Goal: Task Accomplishment & Management: Use online tool/utility

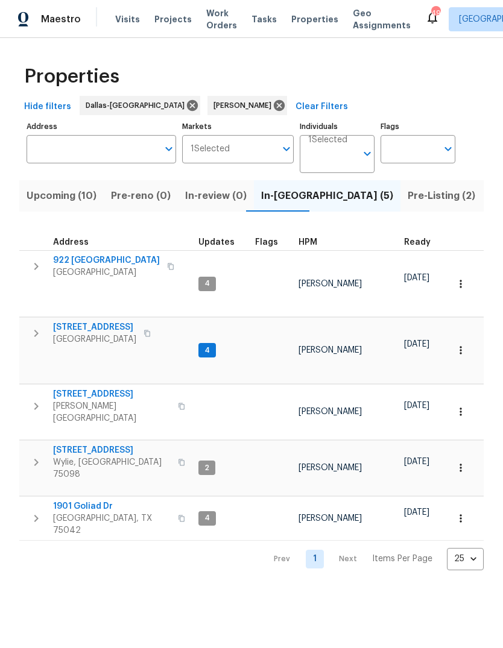
click at [78, 500] on span "1901 Goliad Dr" at bounding box center [112, 506] width 118 height 12
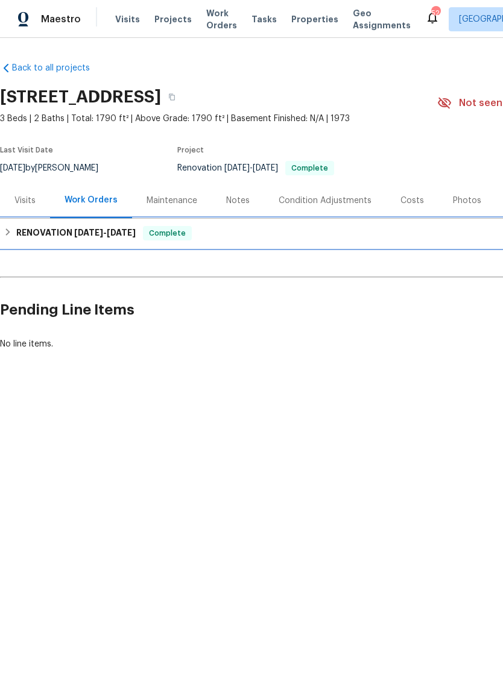
click at [17, 231] on h6 "RENOVATION [DATE] - [DATE]" at bounding box center [75, 233] width 119 height 14
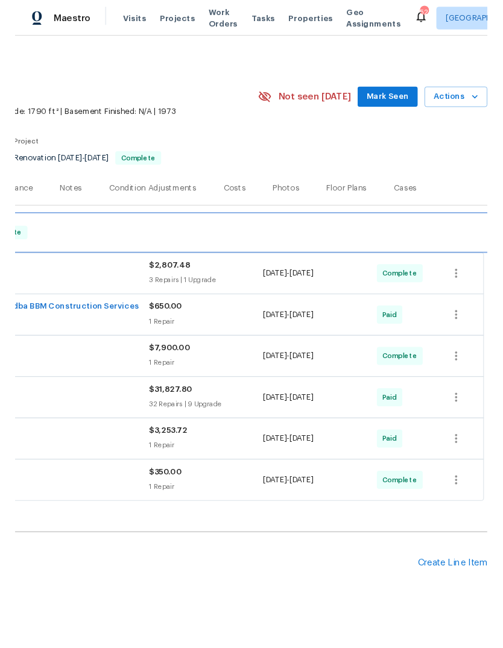
scroll to position [0, 178]
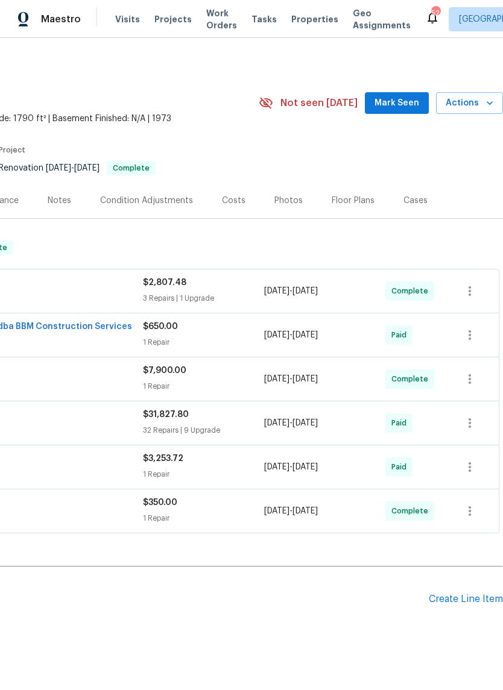
click at [470, 594] on div "Create Line Item" at bounding box center [465, 599] width 74 height 11
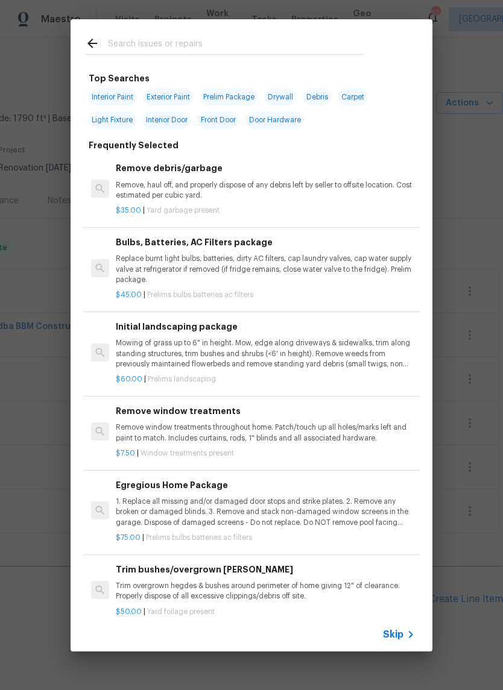
click at [201, 37] on input "text" at bounding box center [235, 45] width 255 height 18
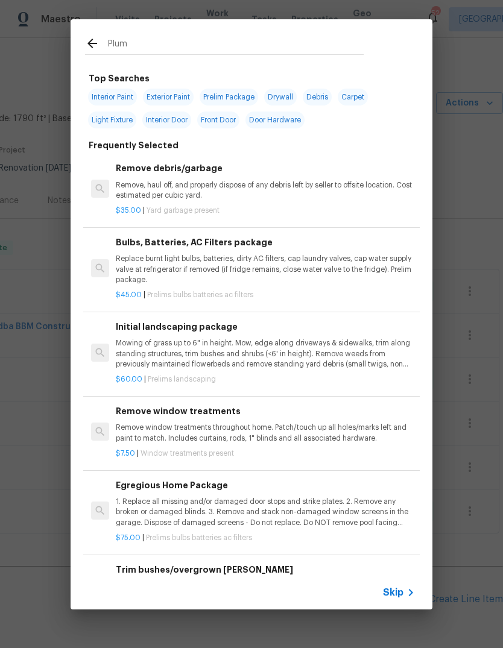
type input "Plumb"
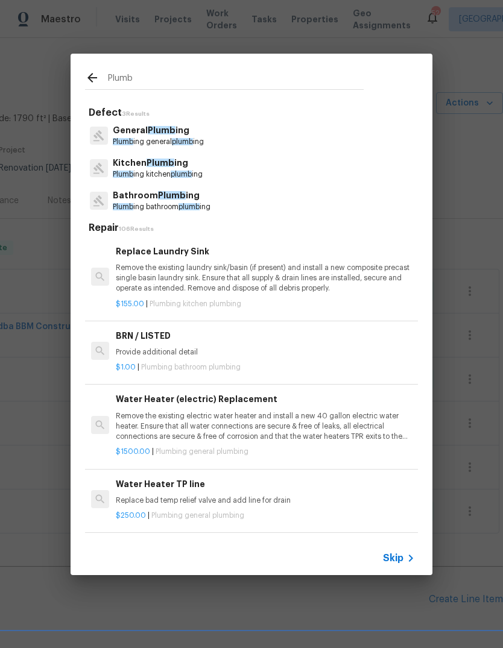
click at [186, 129] on p "General Plumb ing" at bounding box center [158, 130] width 91 height 13
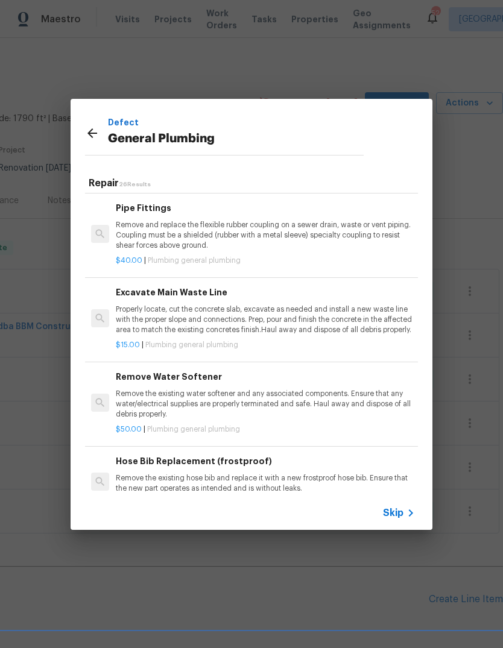
scroll to position [791, 0]
click at [306, 324] on p "Properly locate, cut the concrete slab, excavate as needed and install a new wa…" at bounding box center [265, 319] width 299 height 31
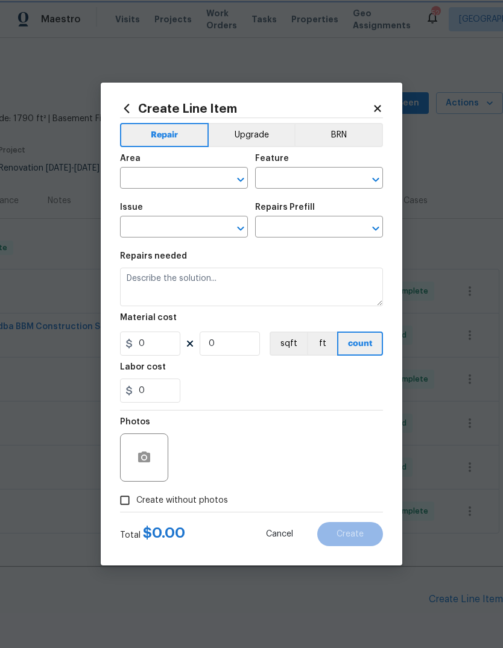
type input "Plumbing"
type input "General Plumbing"
type input "Excavate Main Waste Line $15.00"
type textarea "Properly locate, cut the concrete slab, excavate as needed and install a new wa…"
type input "15"
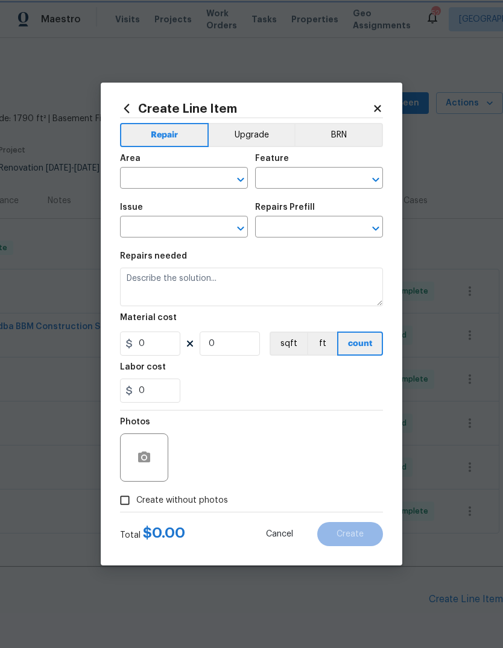
type input "1"
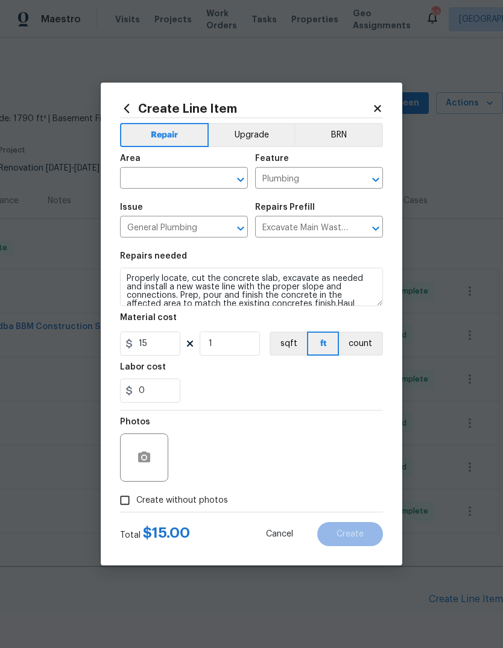
click at [317, 321] on div "Material cost" at bounding box center [251, 321] width 263 height 16
click at [190, 177] on input "text" at bounding box center [167, 179] width 94 height 19
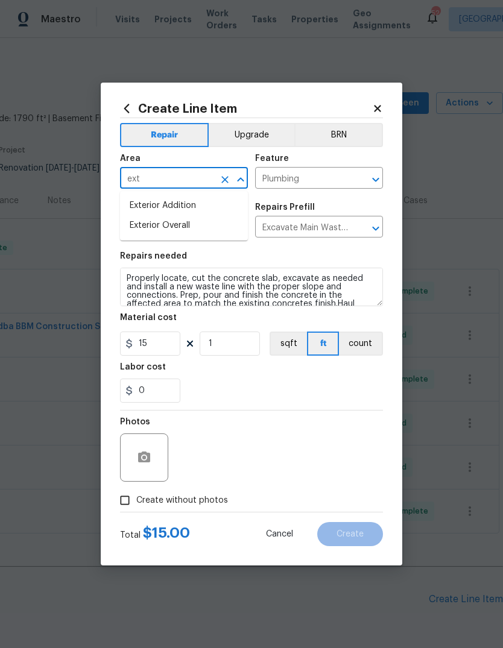
click at [198, 228] on li "Exterior Overall" at bounding box center [184, 226] width 128 height 20
type input "Exterior Overall"
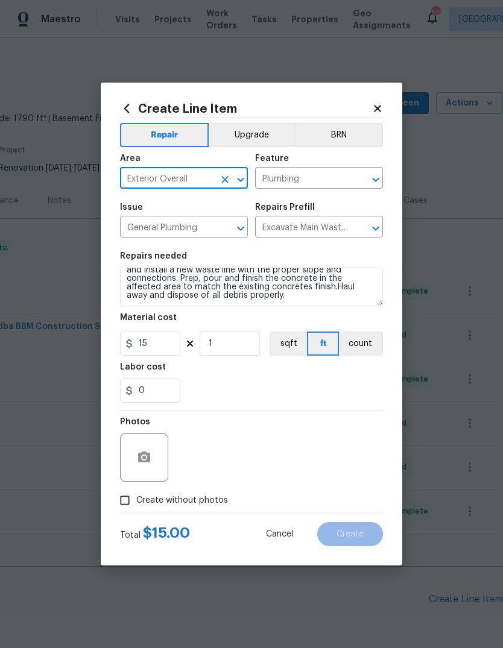
scroll to position [17, 0]
click at [227, 301] on textarea "Properly locate, cut the concrete slab, excavate as needed and install a new wa…" at bounding box center [251, 287] width 263 height 39
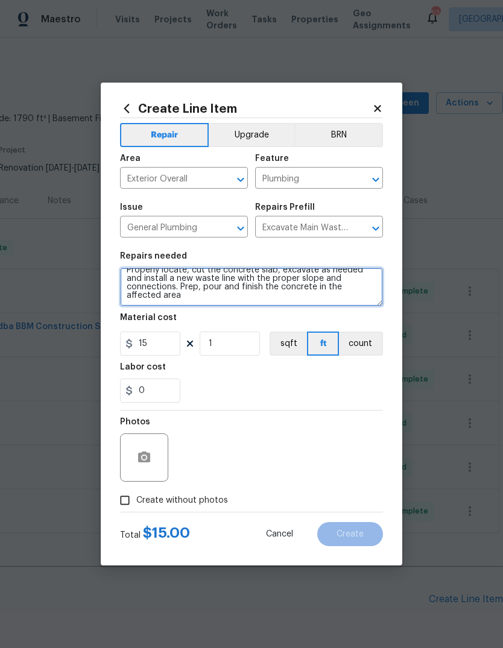
scroll to position [0, 0]
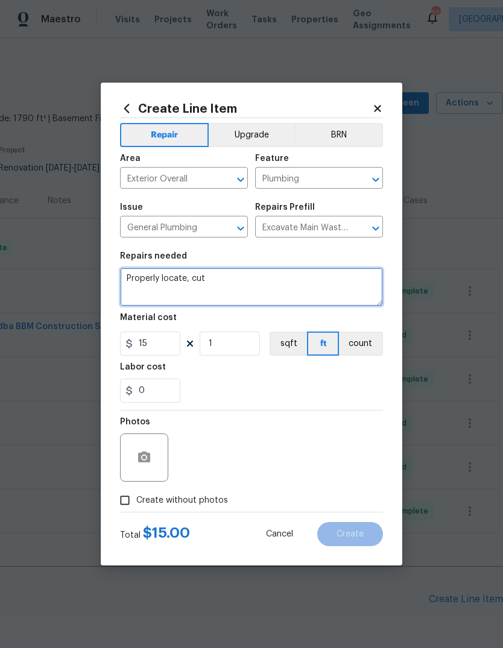
type textarea "Properly"
type textarea "Full repipe after foundation work"
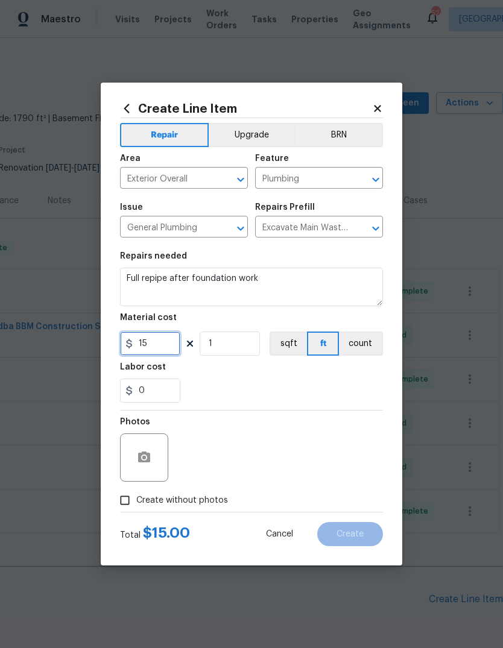
click at [158, 349] on input "15" at bounding box center [150, 343] width 60 height 24
type input "17700"
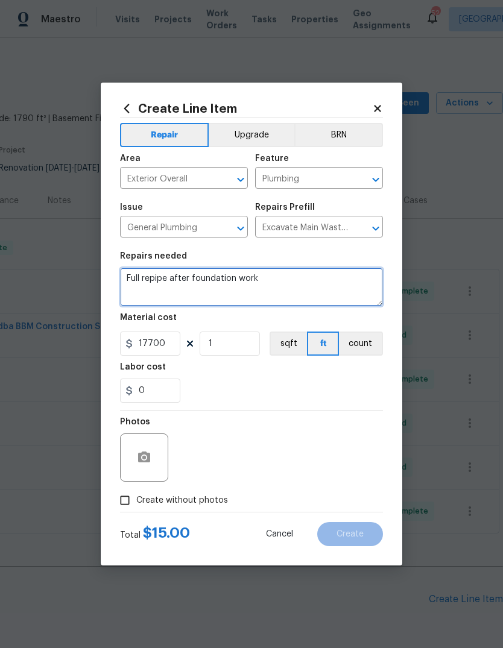
click at [330, 294] on textarea "Full repipe after foundation work" at bounding box center [251, 287] width 263 height 39
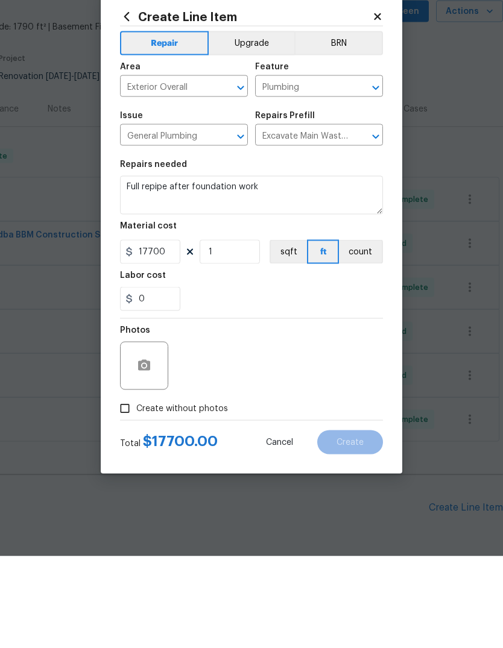
click at [216, 494] on span "Create without photos" at bounding box center [182, 500] width 92 height 13
click at [136, 489] on input "Create without photos" at bounding box center [124, 500] width 23 height 23
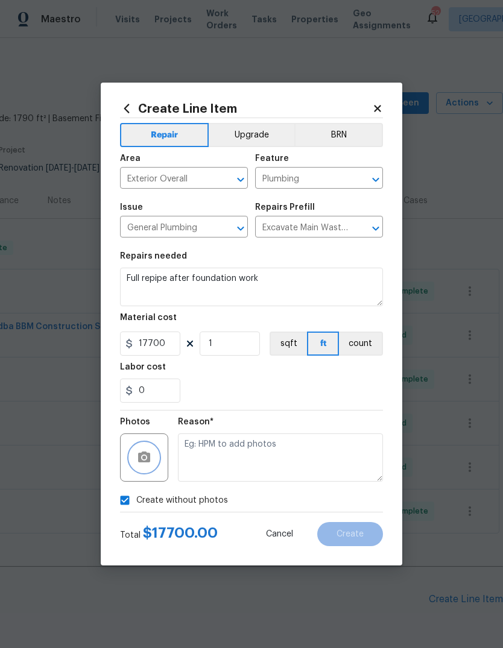
click at [148, 457] on icon "button" at bounding box center [144, 456] width 12 height 11
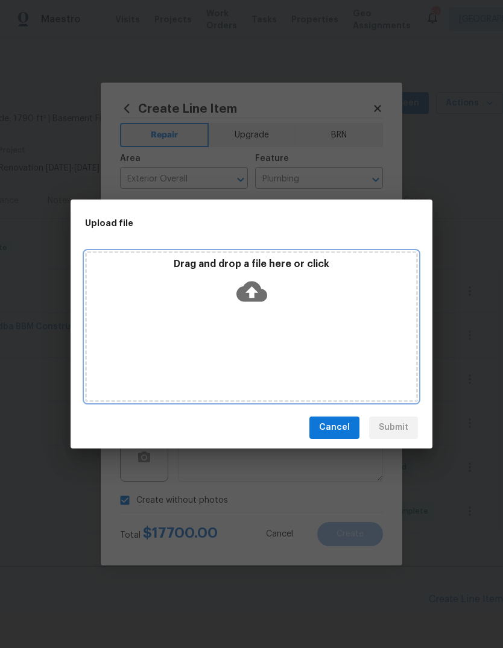
click at [262, 293] on icon at bounding box center [251, 291] width 31 height 20
click at [255, 295] on icon at bounding box center [251, 291] width 31 height 20
click at [255, 290] on icon at bounding box center [251, 291] width 31 height 20
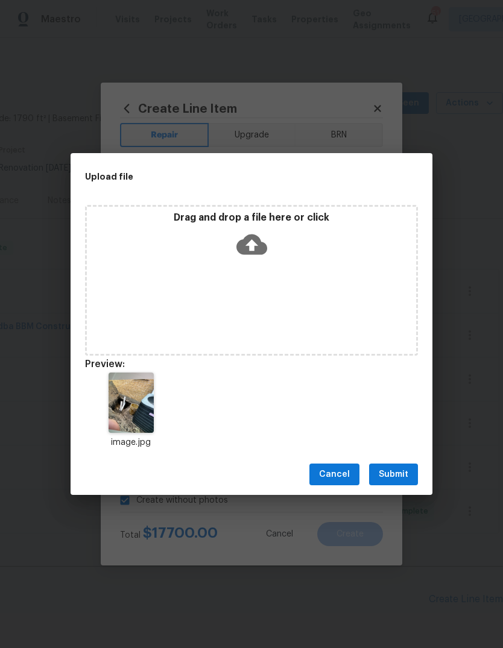
click at [396, 473] on span "Submit" at bounding box center [393, 474] width 30 height 15
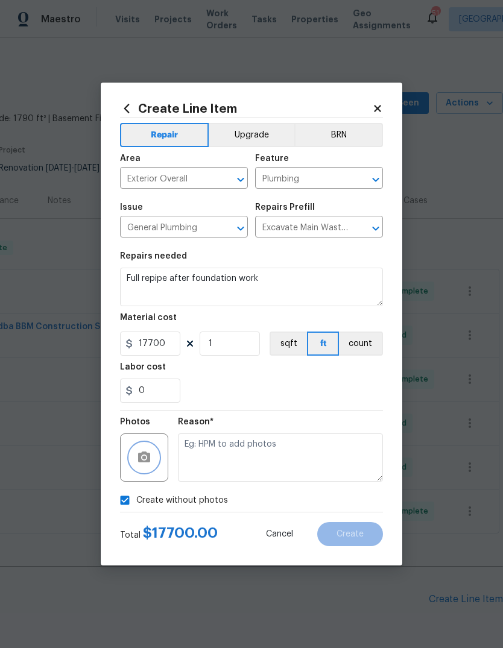
checkbox input "false"
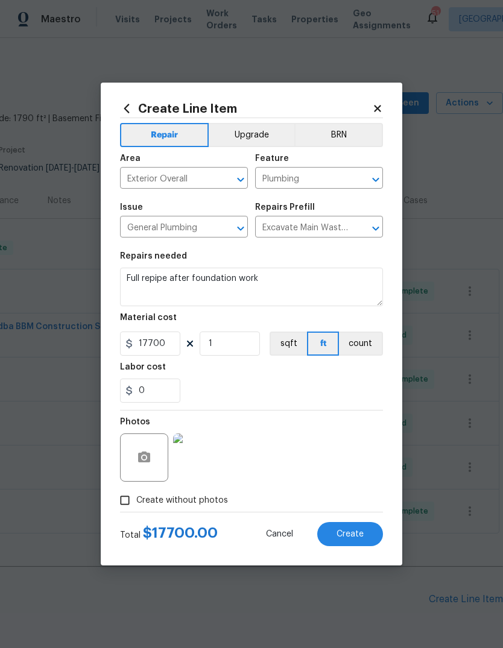
click at [353, 524] on button "Create" at bounding box center [350, 534] width 66 height 24
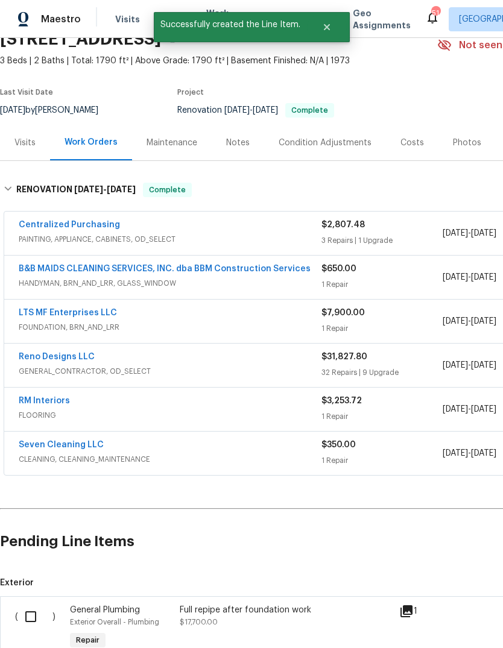
scroll to position [61, 0]
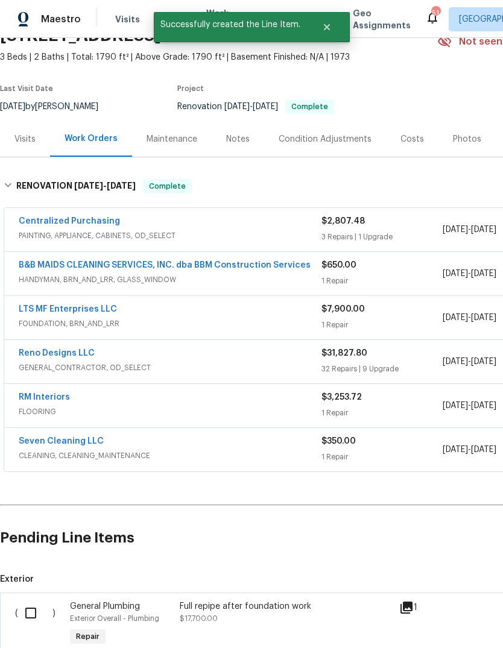
click at [28, 600] on input "checkbox" at bounding box center [35, 612] width 34 height 25
checkbox input "true"
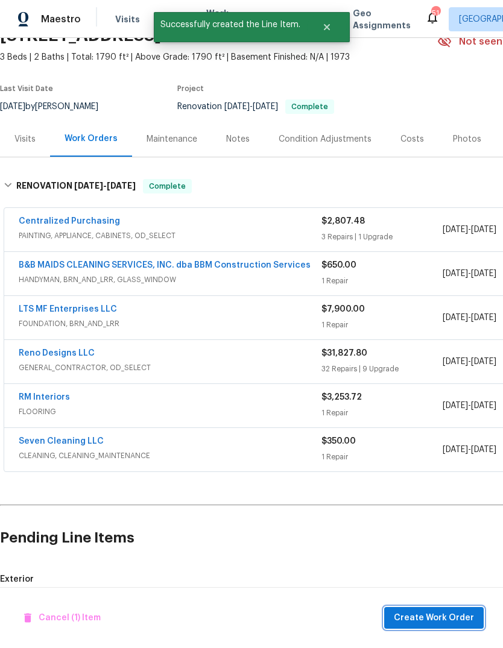
click at [431, 621] on span "Create Work Order" at bounding box center [433, 617] width 80 height 15
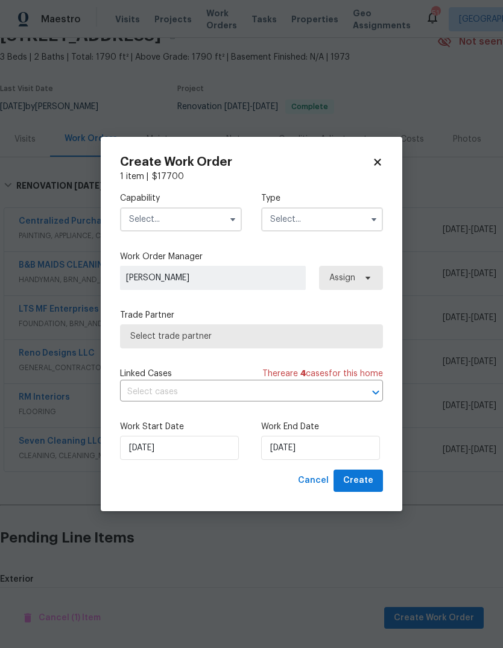
click at [208, 218] on input "text" at bounding box center [181, 219] width 122 height 24
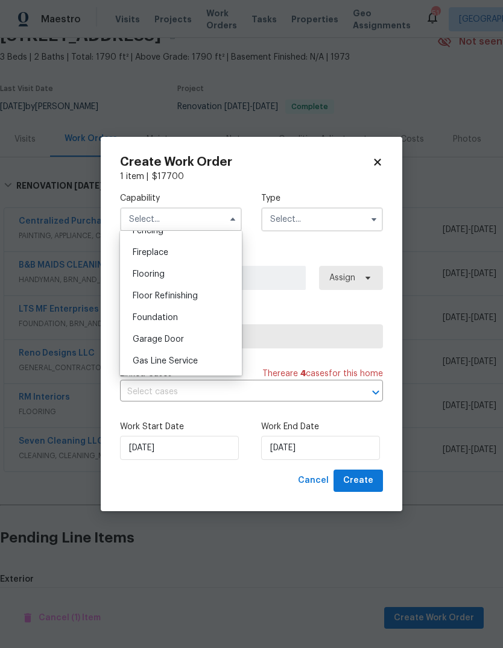
scroll to position [460, 0]
click at [202, 362] on span "General Contractor" at bounding box center [172, 360] width 78 height 8
type input "General Contractor"
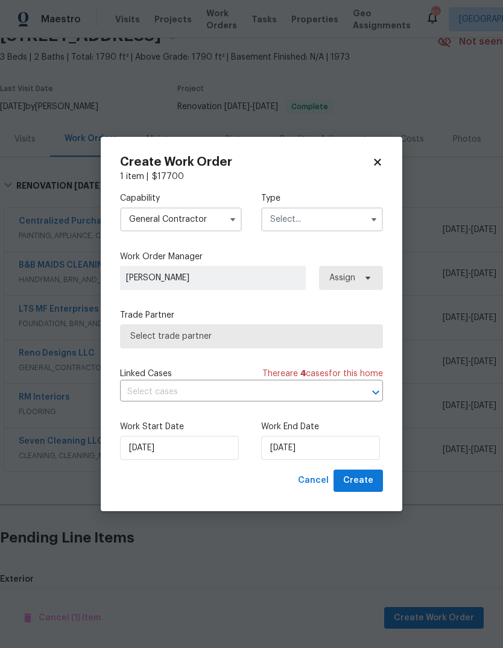
click at [333, 225] on input "text" at bounding box center [322, 219] width 122 height 24
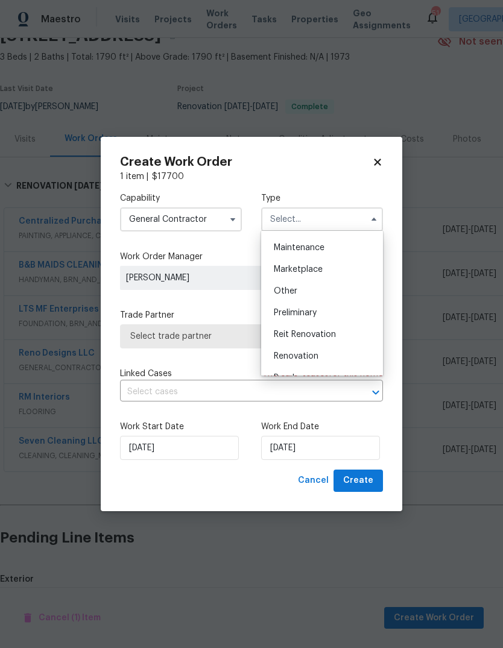
scroll to position [207, 0]
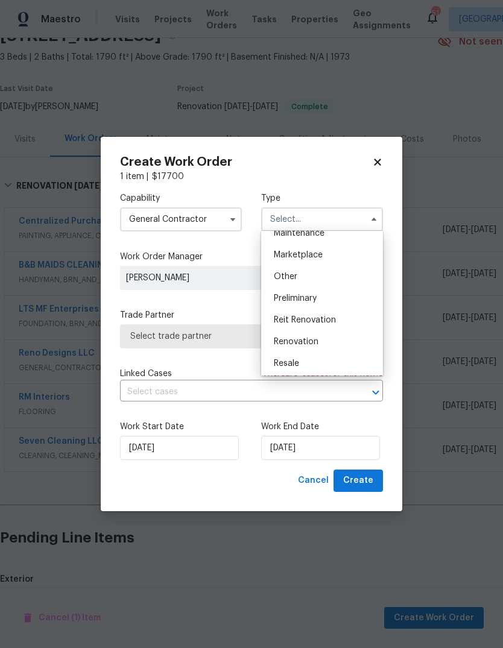
click at [338, 341] on div "Renovation" at bounding box center [322, 342] width 116 height 22
type input "Renovation"
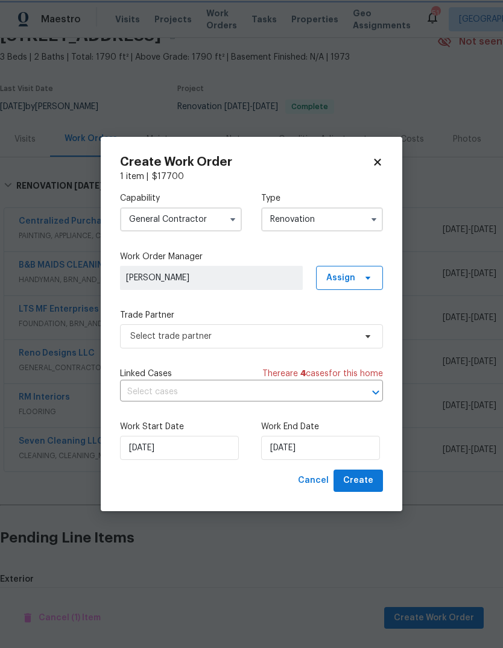
scroll to position [0, 0]
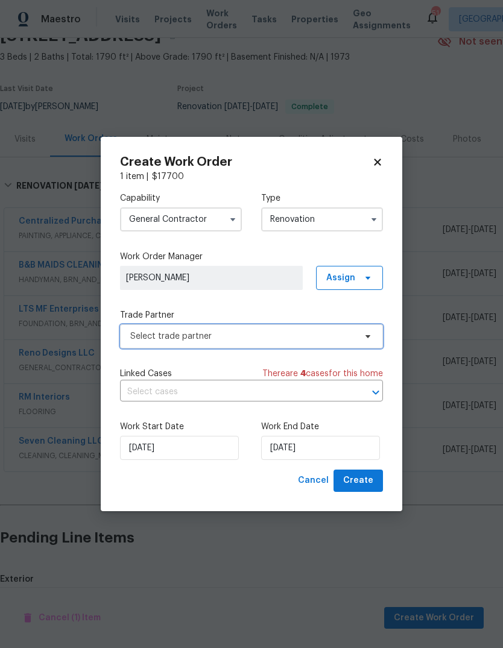
click at [348, 338] on span "Select trade partner" at bounding box center [242, 336] width 225 height 12
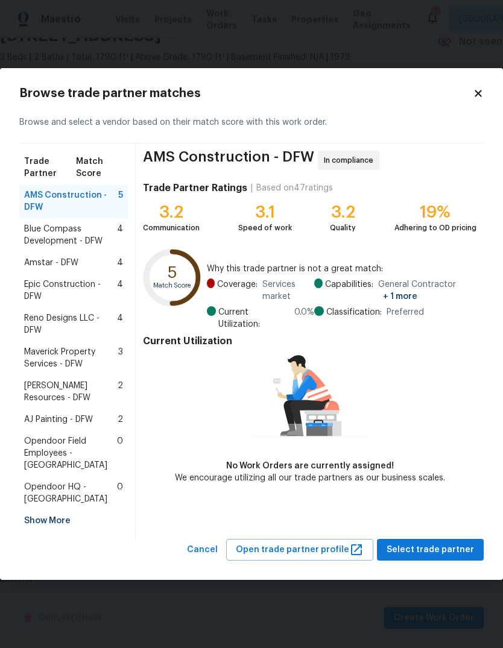
click at [53, 510] on div "Show More" at bounding box center [73, 521] width 108 height 22
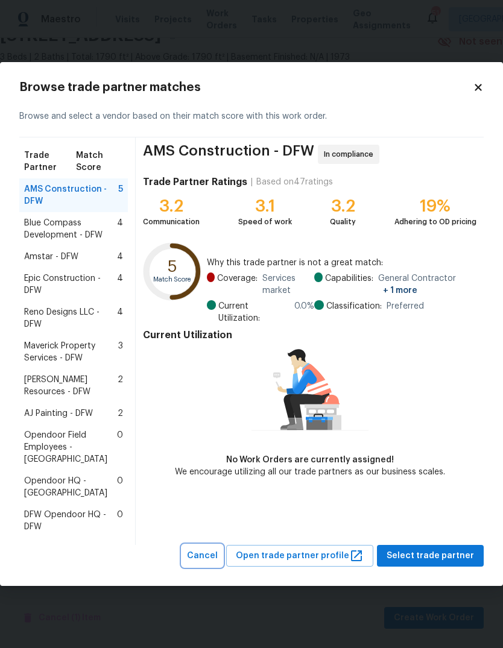
click at [218, 548] on span "Cancel" at bounding box center [202, 555] width 31 height 15
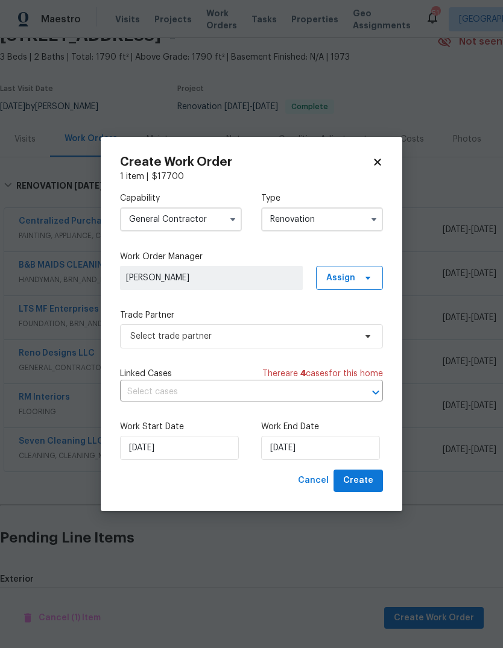
click at [222, 217] on input "General Contractor" at bounding box center [181, 219] width 122 height 24
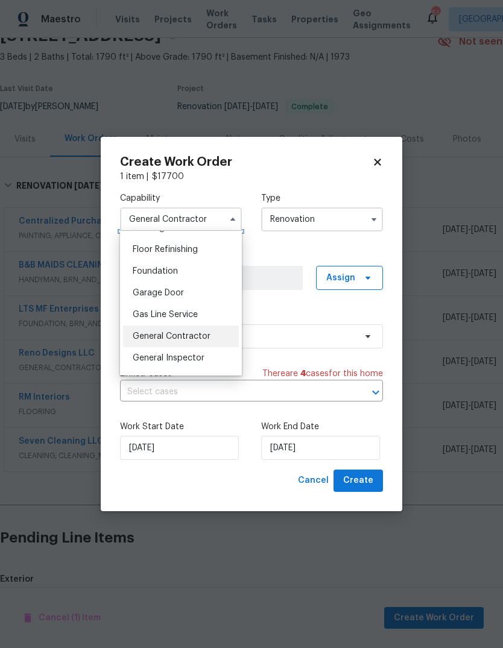
scroll to position [491, 0]
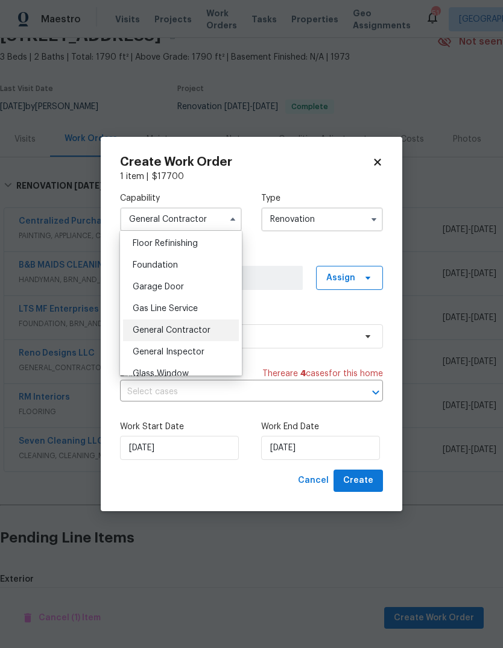
click at [177, 262] on span "Foundation" at bounding box center [155, 265] width 45 height 8
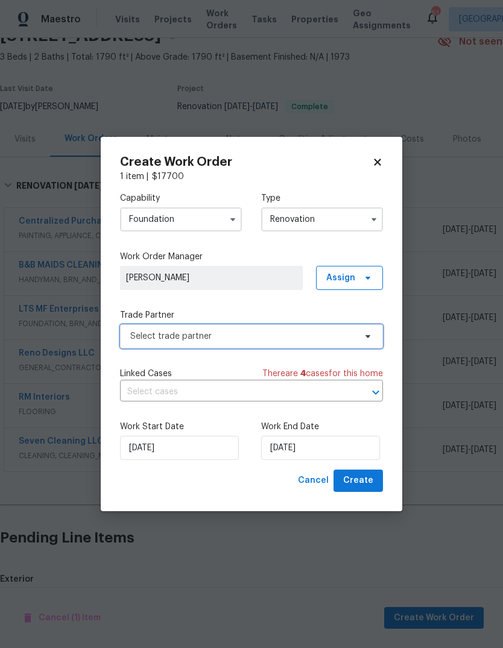
click at [334, 339] on span "Select trade partner" at bounding box center [242, 336] width 225 height 12
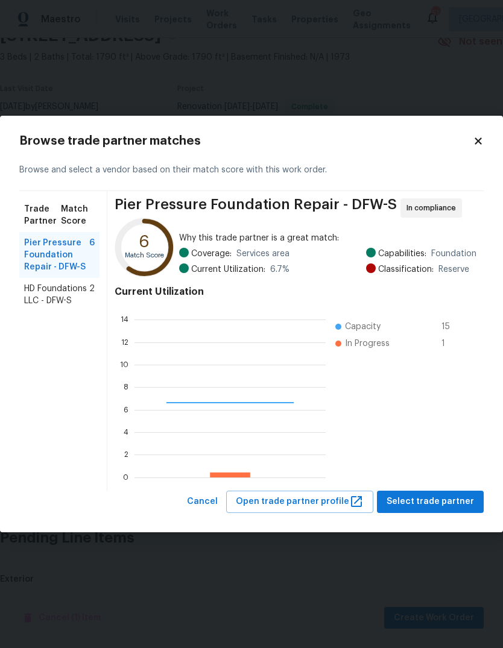
scroll to position [169, 191]
click at [218, 501] on span "Cancel" at bounding box center [202, 501] width 31 height 15
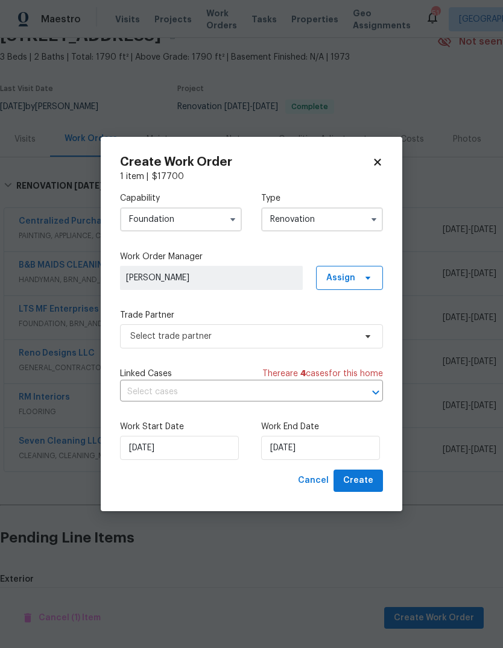
click at [221, 218] on input "Foundation" at bounding box center [181, 219] width 122 height 24
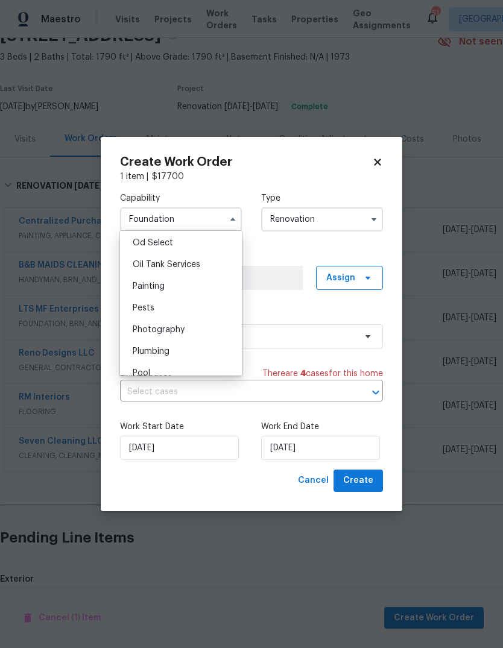
scroll to position [973, 0]
click at [189, 351] on div "Plumbing" at bounding box center [181, 349] width 116 height 22
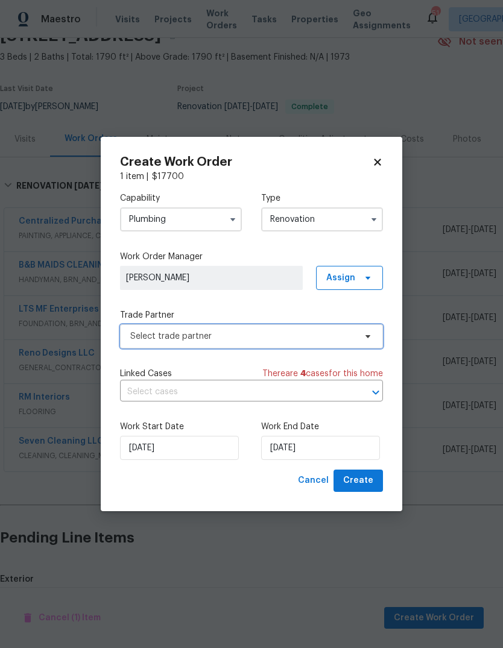
click at [269, 333] on span "Select trade partner" at bounding box center [242, 336] width 225 height 12
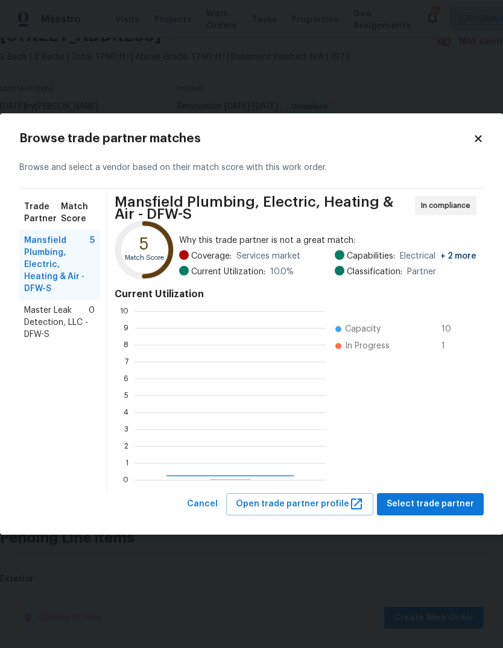
scroll to position [169, 191]
click at [485, 133] on div "Browse trade partner matches Browse and select a vendor based on their match sc…" at bounding box center [251, 323] width 503 height 421
click at [478, 136] on icon at bounding box center [477, 138] width 11 height 11
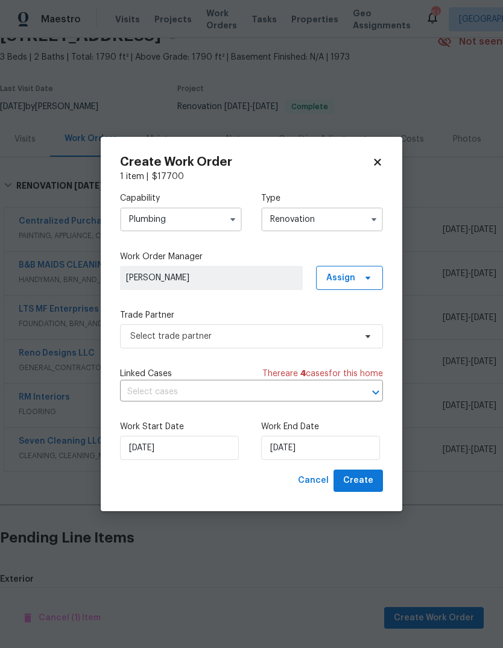
click at [227, 221] on button "button" at bounding box center [232, 219] width 14 height 14
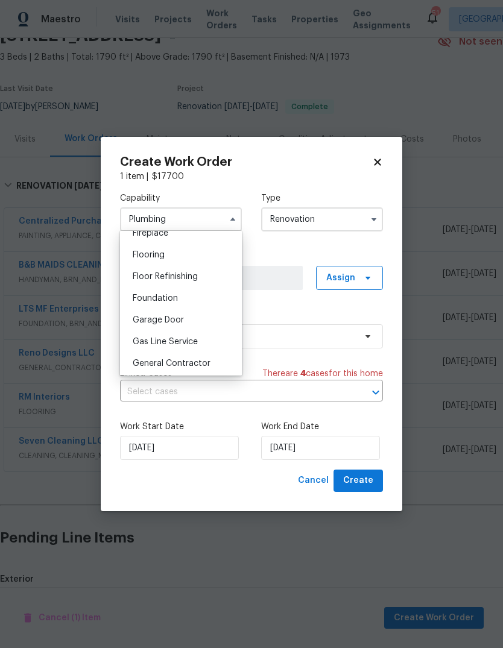
scroll to position [465, 0]
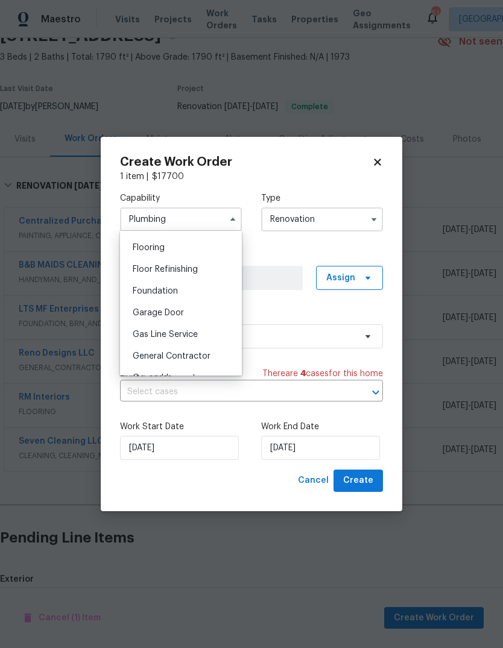
click at [170, 294] on span "Foundation" at bounding box center [155, 291] width 45 height 8
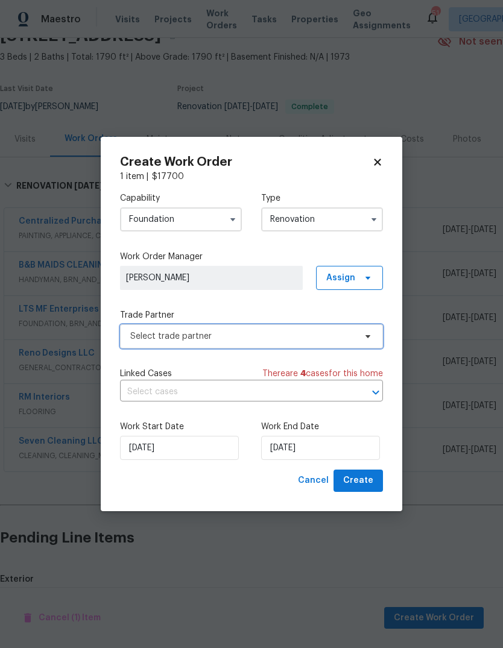
click at [257, 337] on span "Select trade partner" at bounding box center [242, 336] width 225 height 12
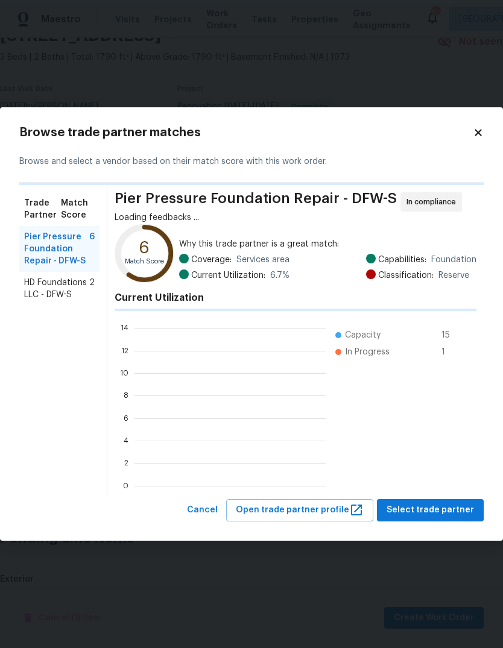
scroll to position [1, 1]
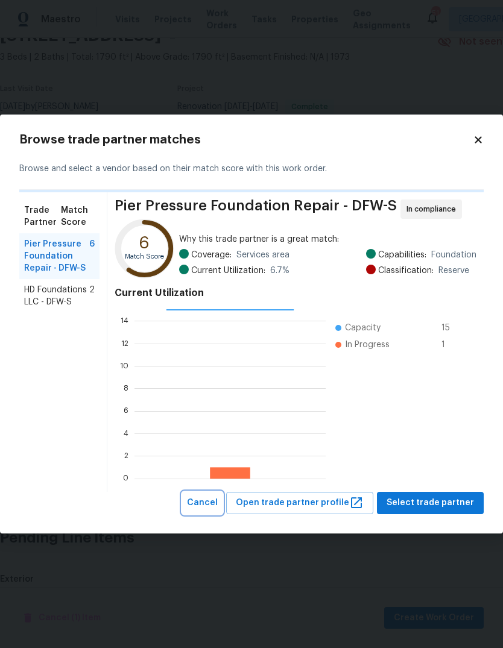
click at [218, 501] on span "Cancel" at bounding box center [202, 502] width 31 height 15
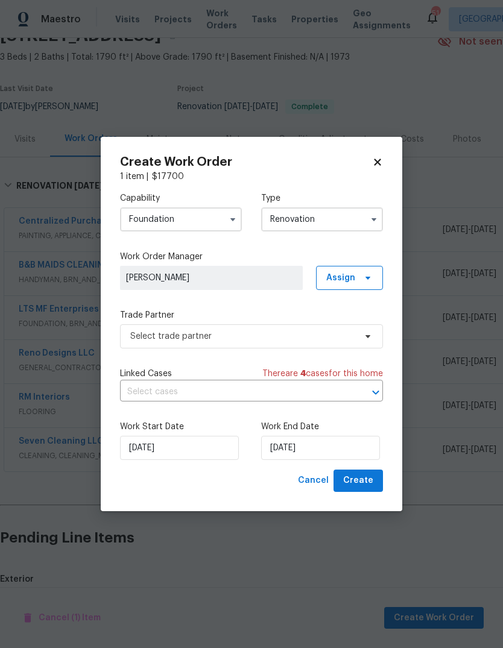
click at [221, 219] on input "Foundation" at bounding box center [181, 219] width 122 height 24
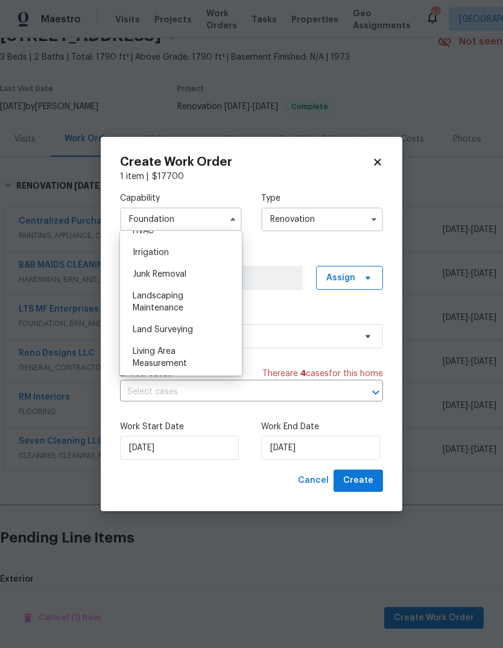
scroll to position [742, 0]
click at [205, 303] on div "Landscaping Maintenance" at bounding box center [181, 301] width 116 height 34
type input "Landscaping Maintenance"
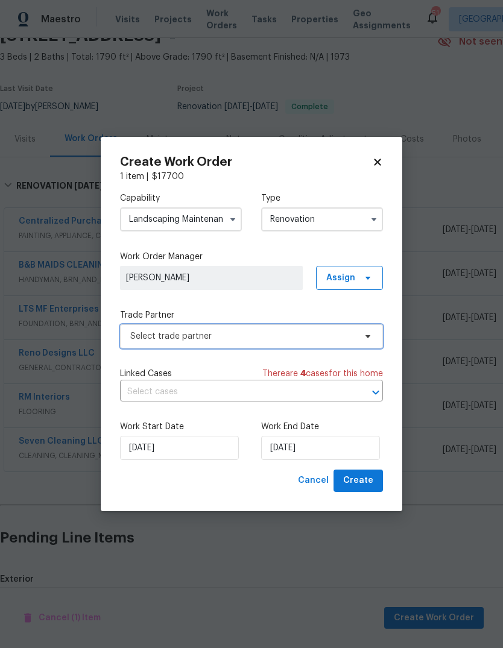
click at [275, 337] on span "Select trade partner" at bounding box center [242, 336] width 225 height 12
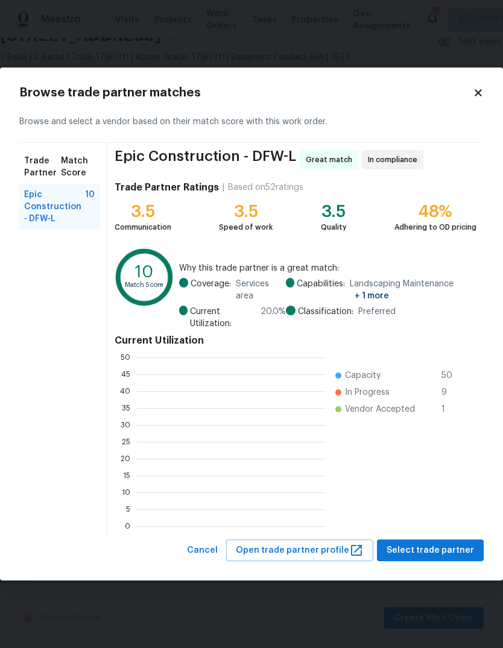
scroll to position [169, 189]
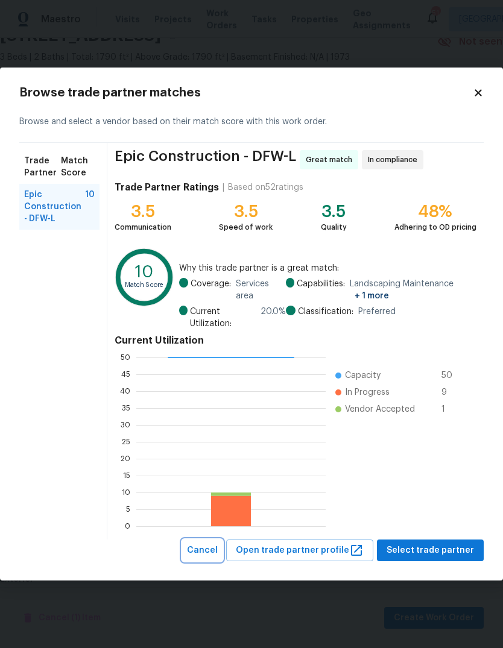
click at [216, 550] on span "Cancel" at bounding box center [202, 550] width 31 height 15
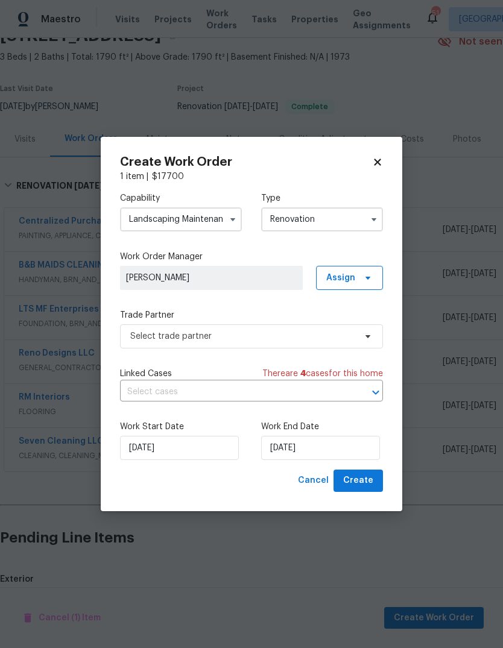
click at [357, 213] on input "Renovation" at bounding box center [322, 219] width 122 height 24
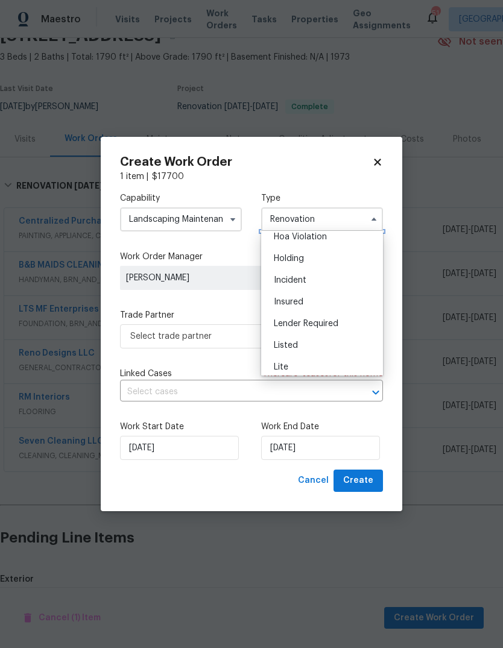
scroll to position [31, 0]
click at [305, 346] on div "Listed" at bounding box center [322, 344] width 116 height 22
type input "Listed"
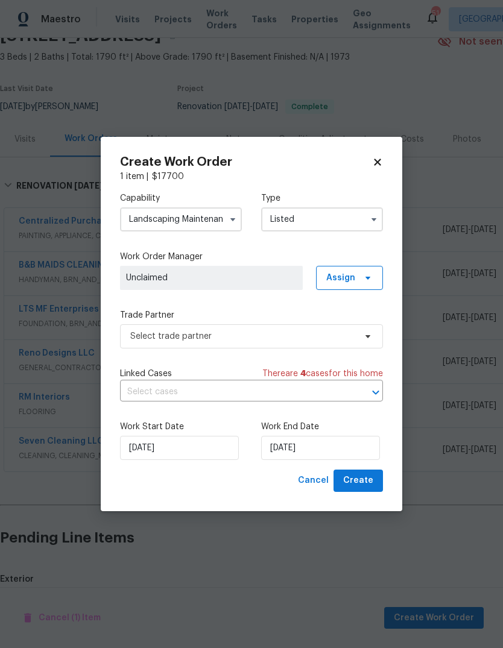
click at [210, 229] on input "Landscaping Maintenance" at bounding box center [181, 219] width 122 height 24
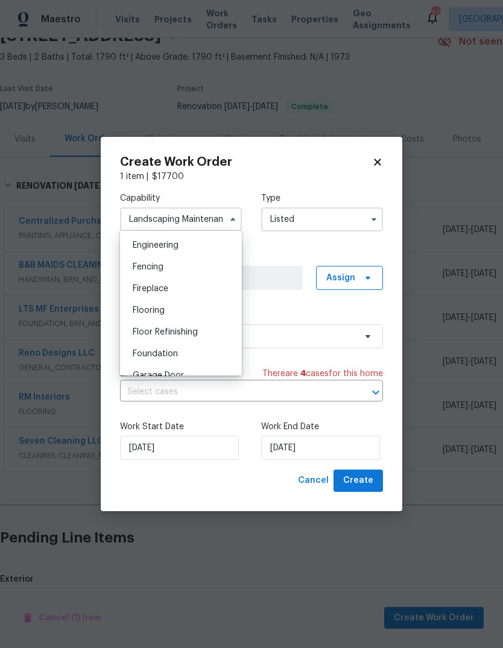
scroll to position [403, 0]
click at [171, 353] on span "Foundation" at bounding box center [155, 353] width 45 height 8
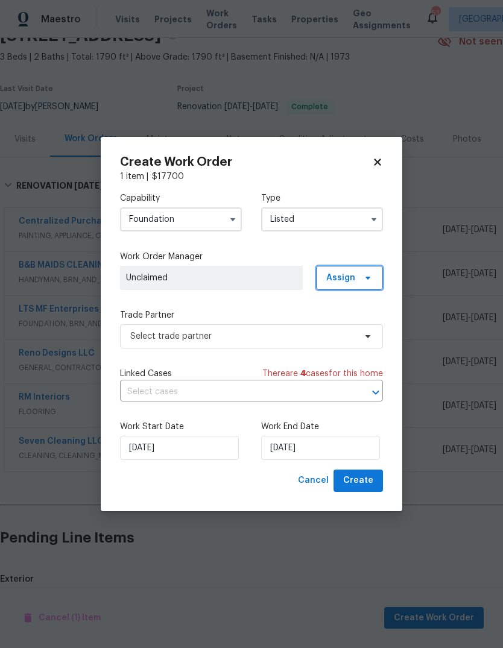
click at [367, 280] on icon at bounding box center [368, 278] width 10 height 10
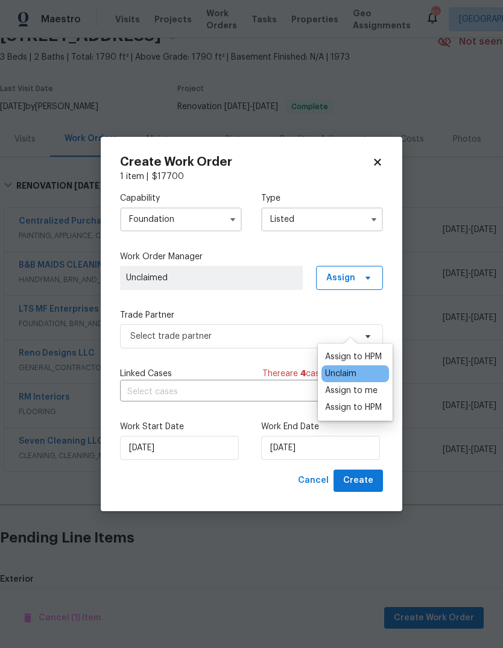
click at [369, 384] on div "Assign to me" at bounding box center [351, 390] width 52 height 12
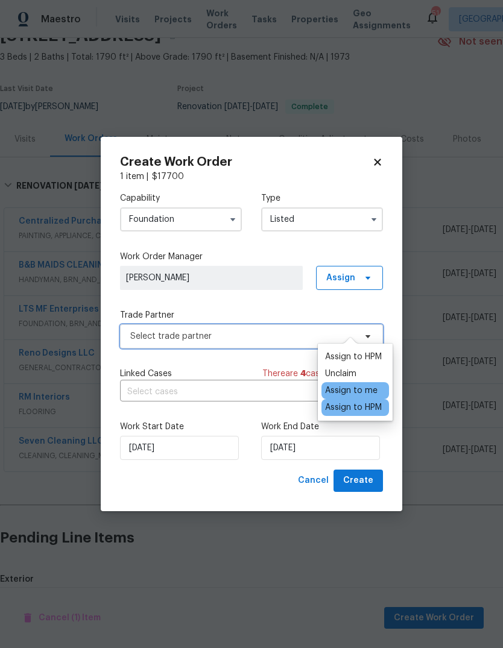
click at [288, 334] on span "Select trade partner" at bounding box center [242, 336] width 225 height 12
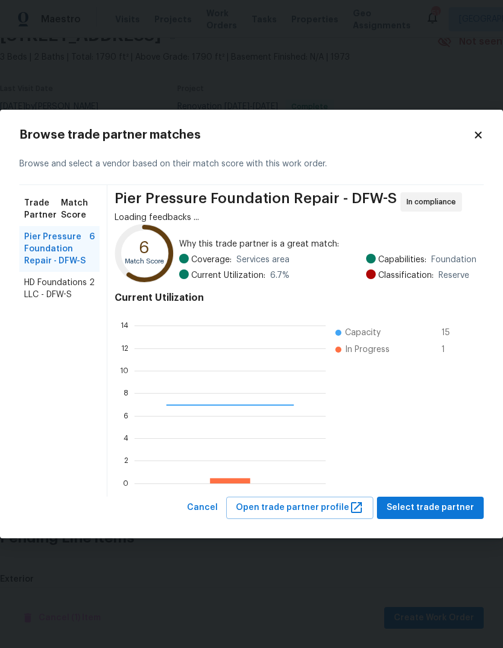
scroll to position [169, 191]
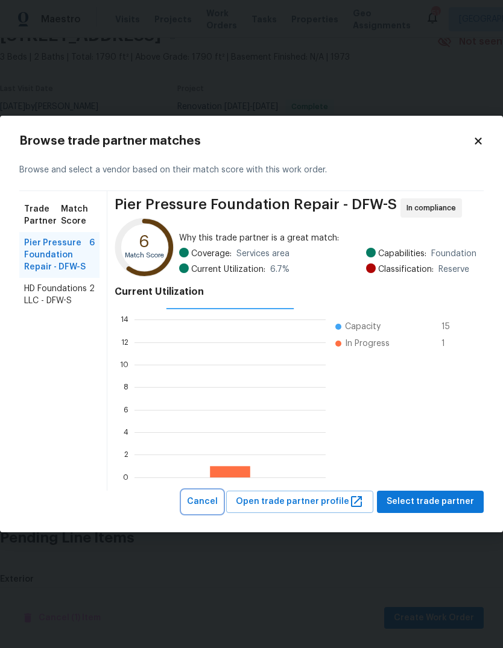
click at [216, 501] on span "Cancel" at bounding box center [202, 501] width 31 height 15
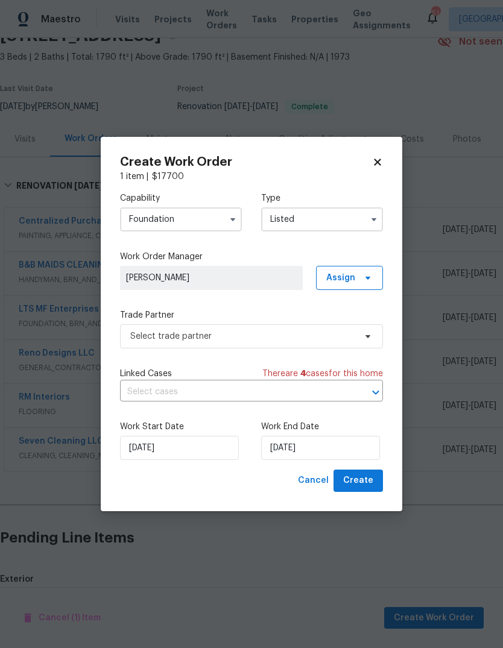
click at [222, 219] on input "Foundation" at bounding box center [181, 219] width 122 height 24
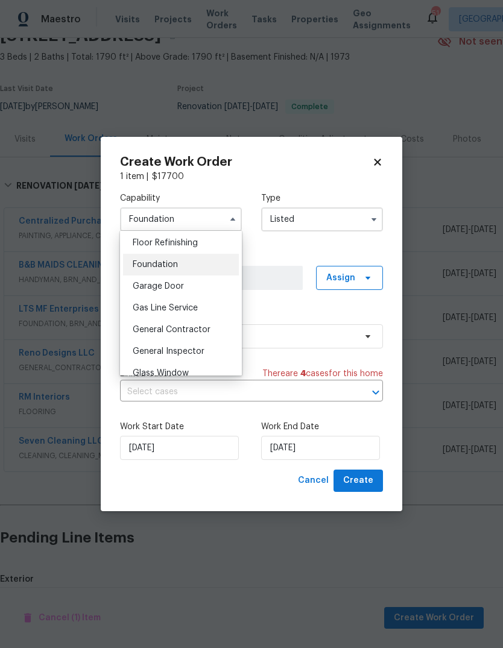
scroll to position [498, 0]
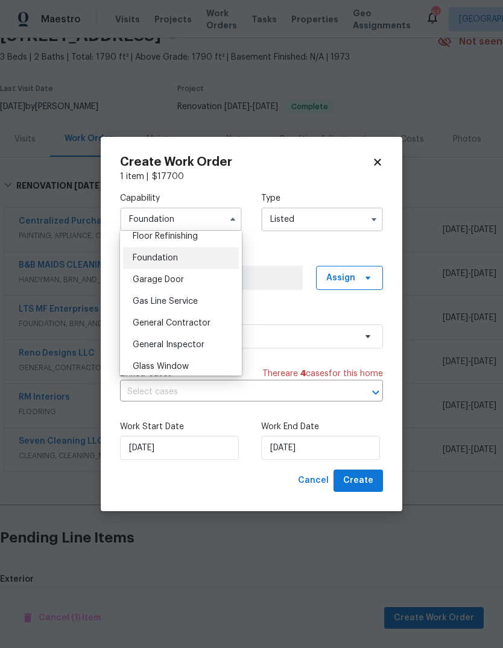
click at [200, 328] on div "General Contractor" at bounding box center [181, 323] width 116 height 22
type input "General Contractor"
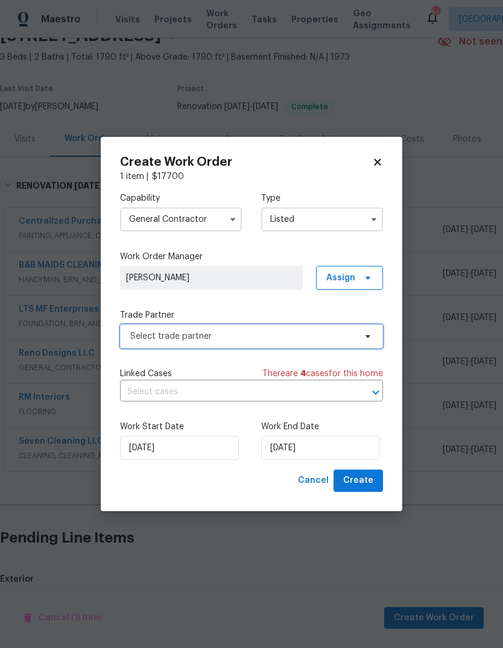
click at [296, 337] on span "Select trade partner" at bounding box center [242, 336] width 225 height 12
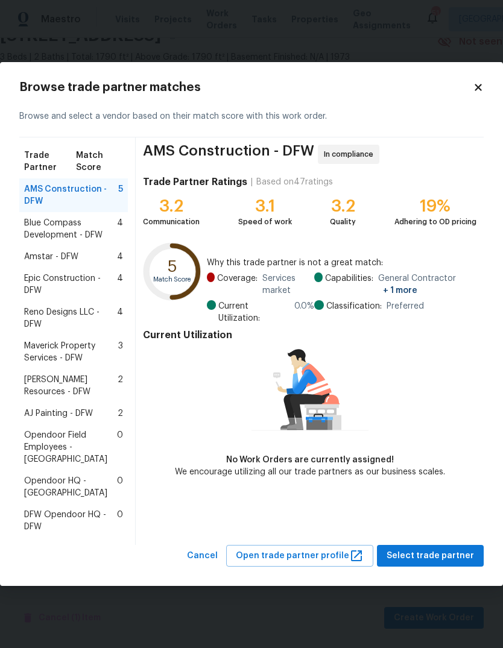
click at [292, 37] on body "Maestro Visits Projects Work Orders Tasks Properties Geo Assignments 51 [GEOGRA…" at bounding box center [251, 324] width 503 height 648
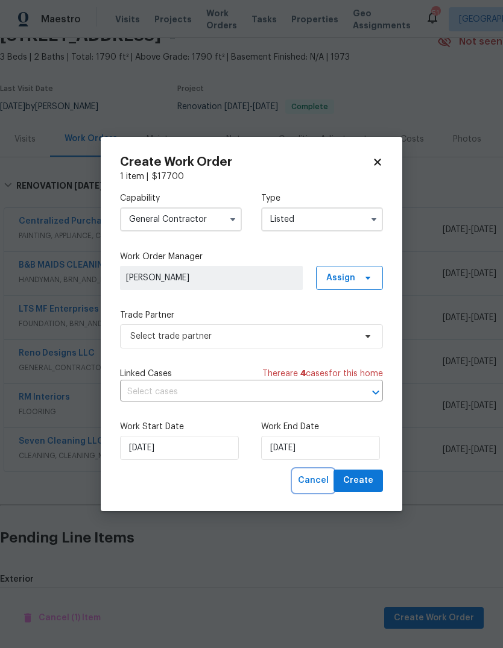
click at [312, 484] on span "Cancel" at bounding box center [313, 480] width 31 height 15
checkbox input "false"
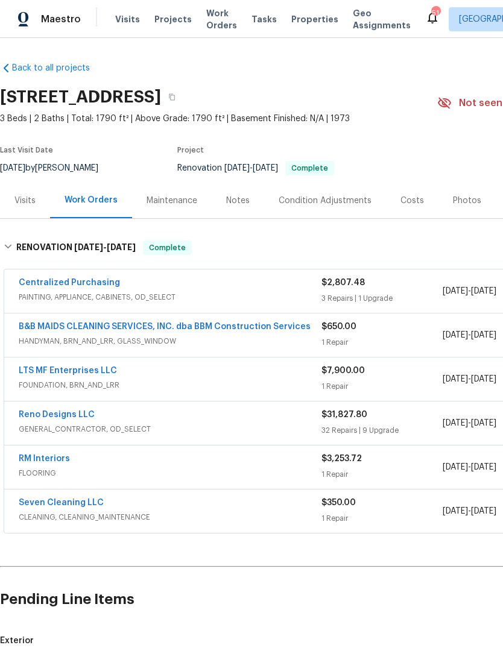
scroll to position [0, 0]
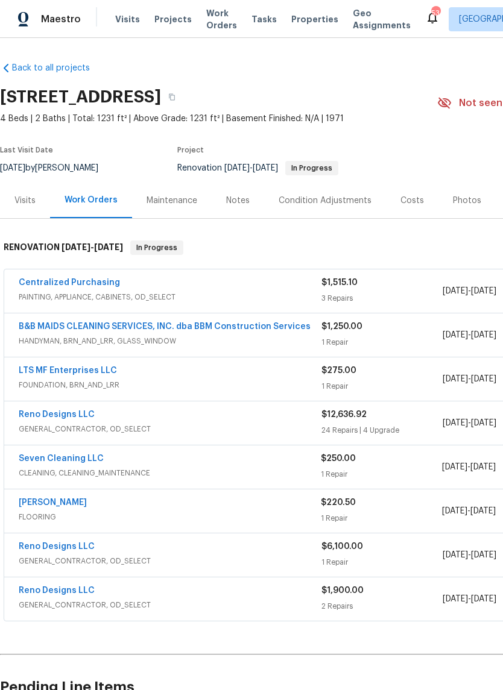
click at [83, 504] on link "Sherwin Williams" at bounding box center [53, 502] width 68 height 8
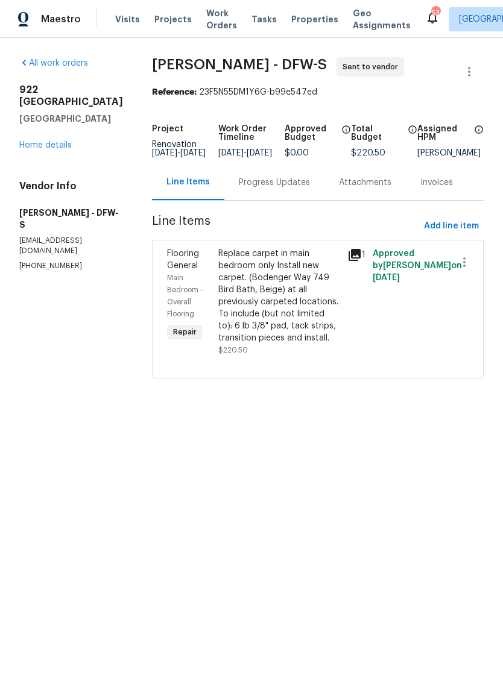
click at [251, 189] on div "Progress Updates" at bounding box center [274, 183] width 71 height 12
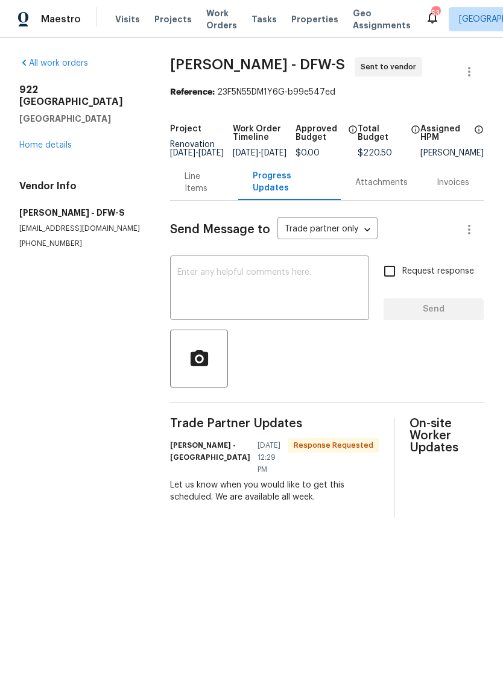
click at [272, 287] on textarea at bounding box center [269, 289] width 184 height 42
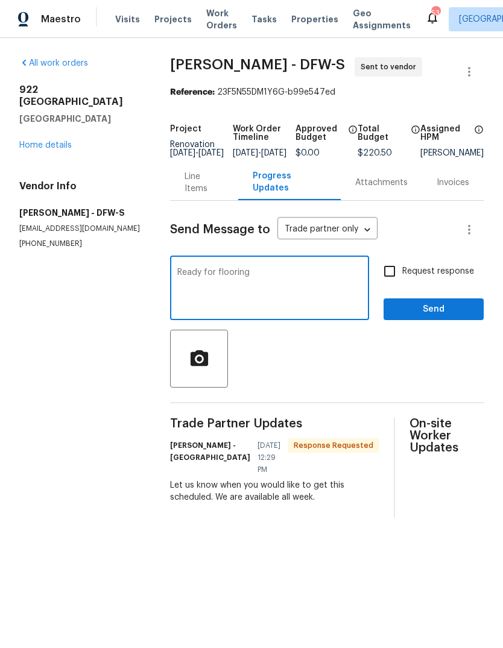
type textarea "Ready for flooring"
click at [397, 283] on input "Request response" at bounding box center [389, 271] width 25 height 25
checkbox input "true"
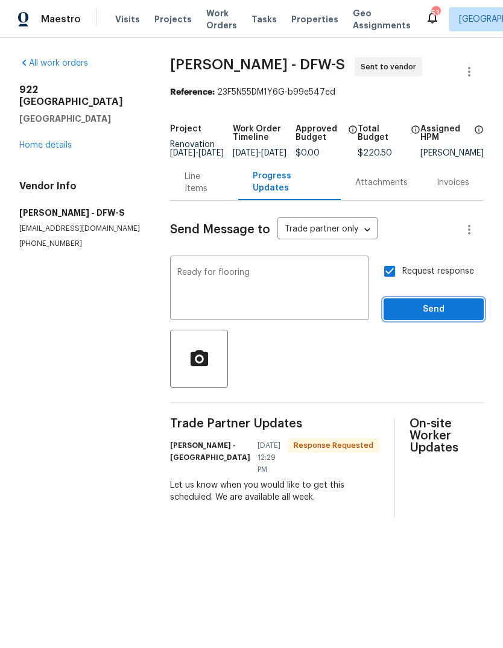
click at [454, 317] on span "Send" at bounding box center [433, 309] width 81 height 15
